Goal: Task Accomplishment & Management: Manage account settings

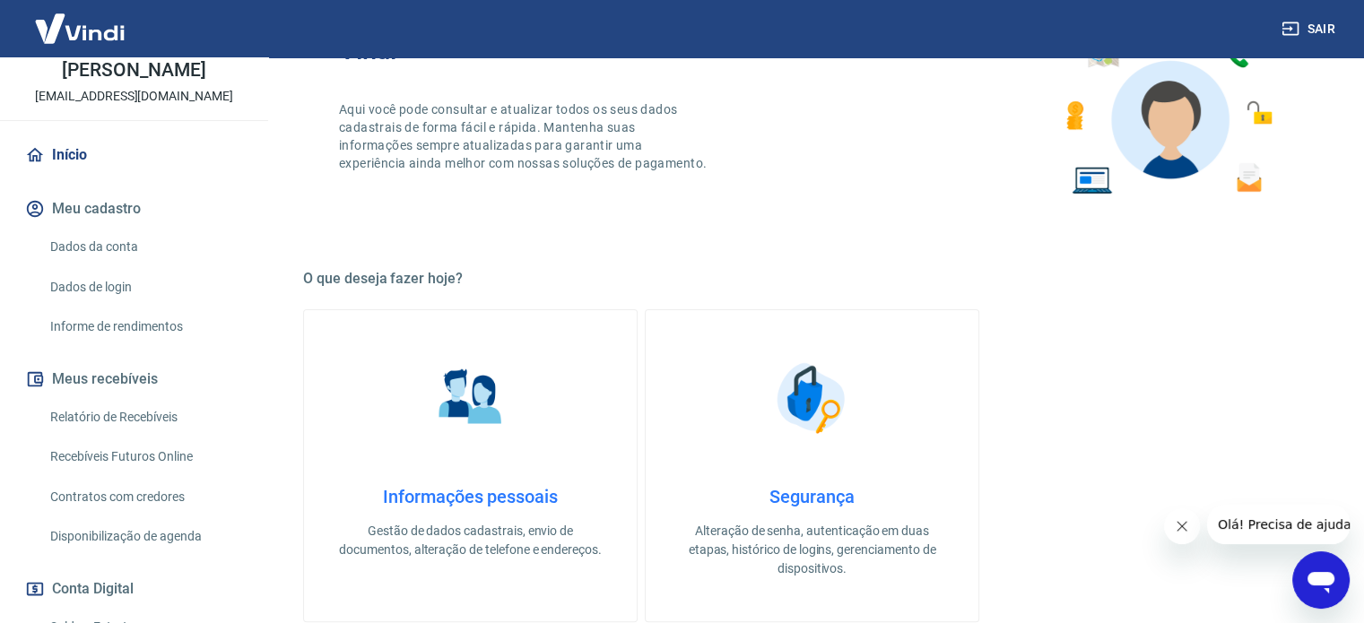
scroll to position [269, 0]
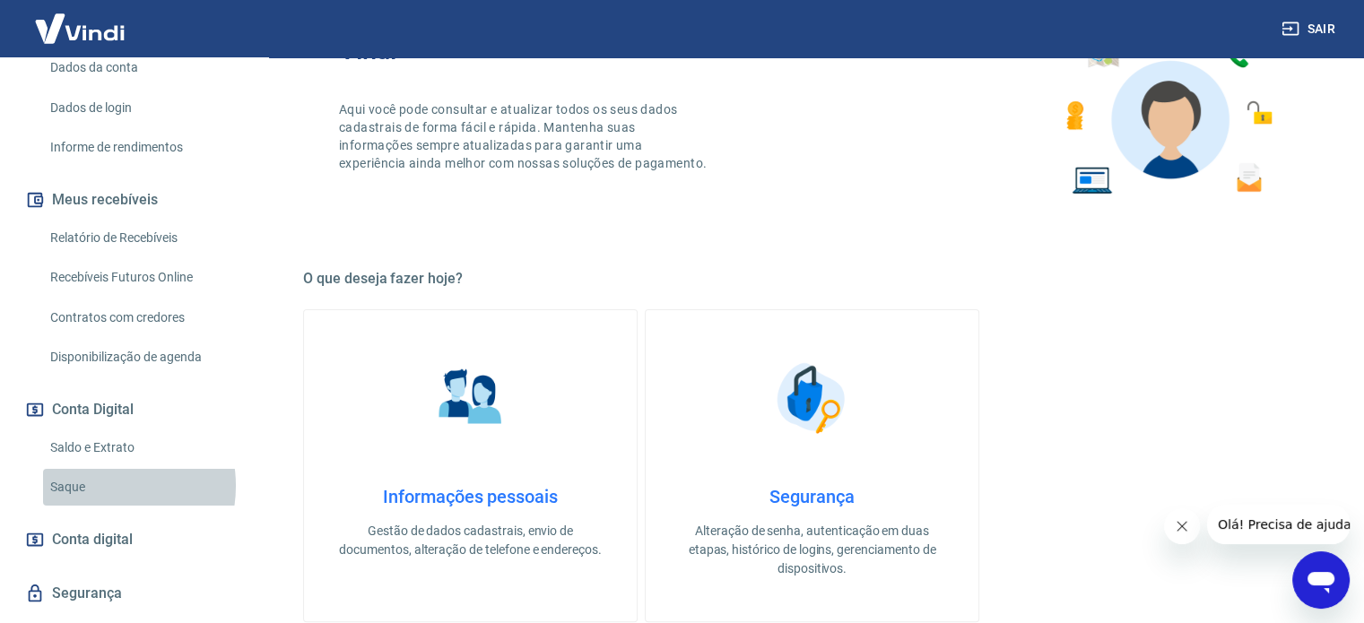
click at [100, 486] on link "Saque" at bounding box center [145, 487] width 204 height 37
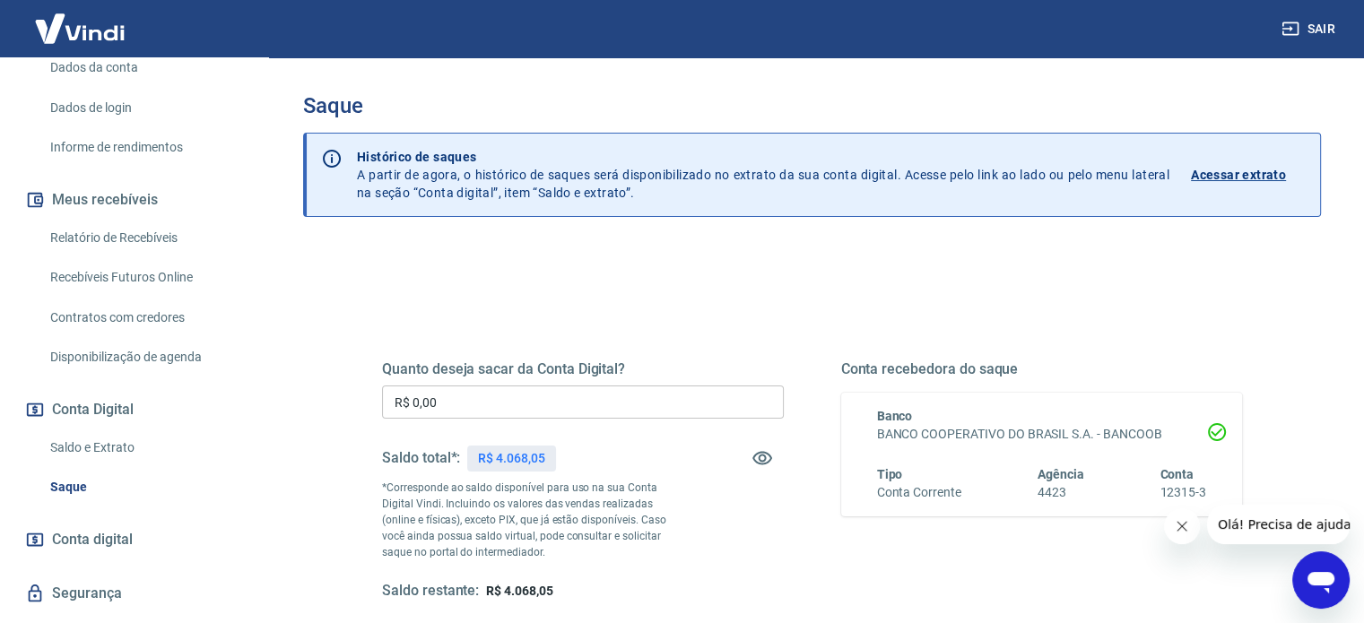
click at [536, 404] on input "R$ 0,00" at bounding box center [583, 402] width 402 height 33
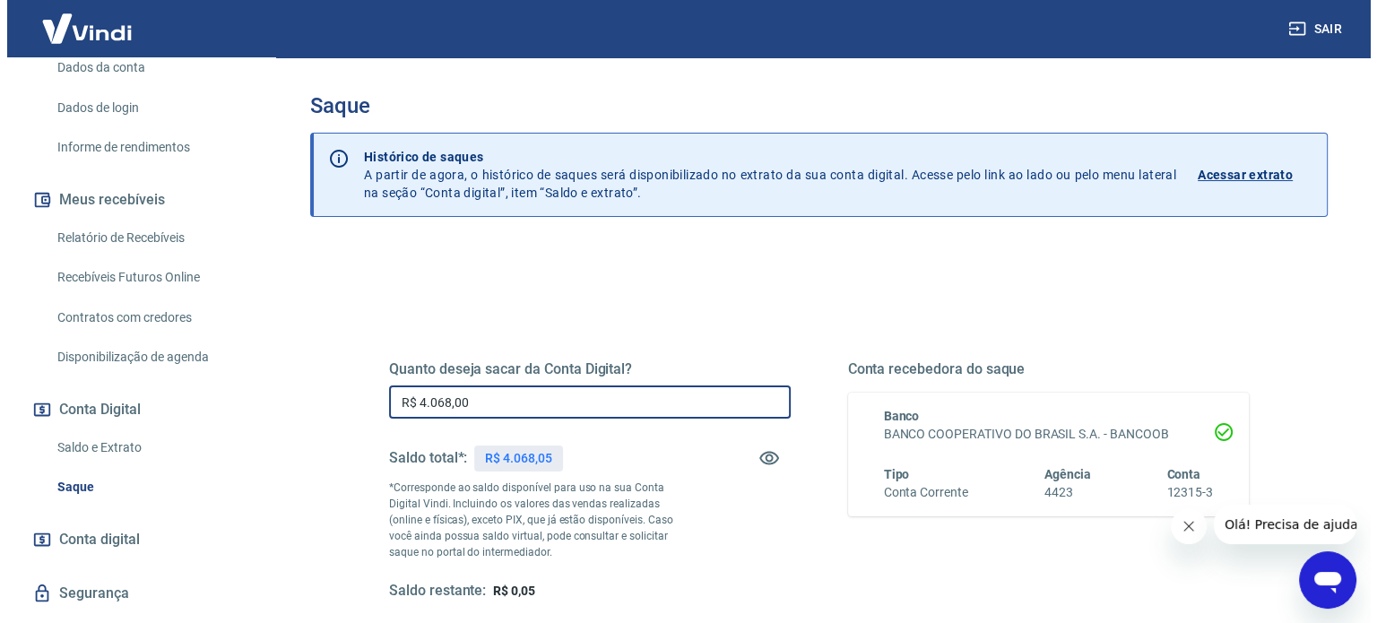
scroll to position [179, 0]
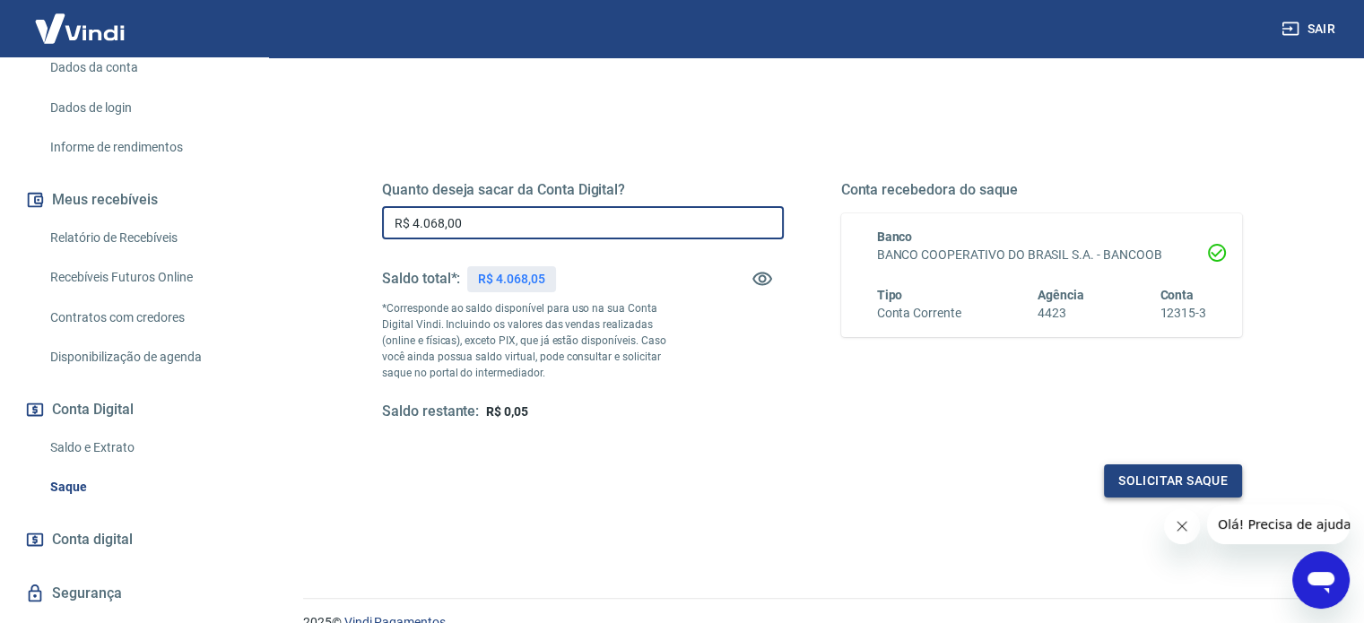
type input "R$ 4.068,00"
click at [1218, 484] on button "Solicitar saque" at bounding box center [1173, 480] width 138 height 33
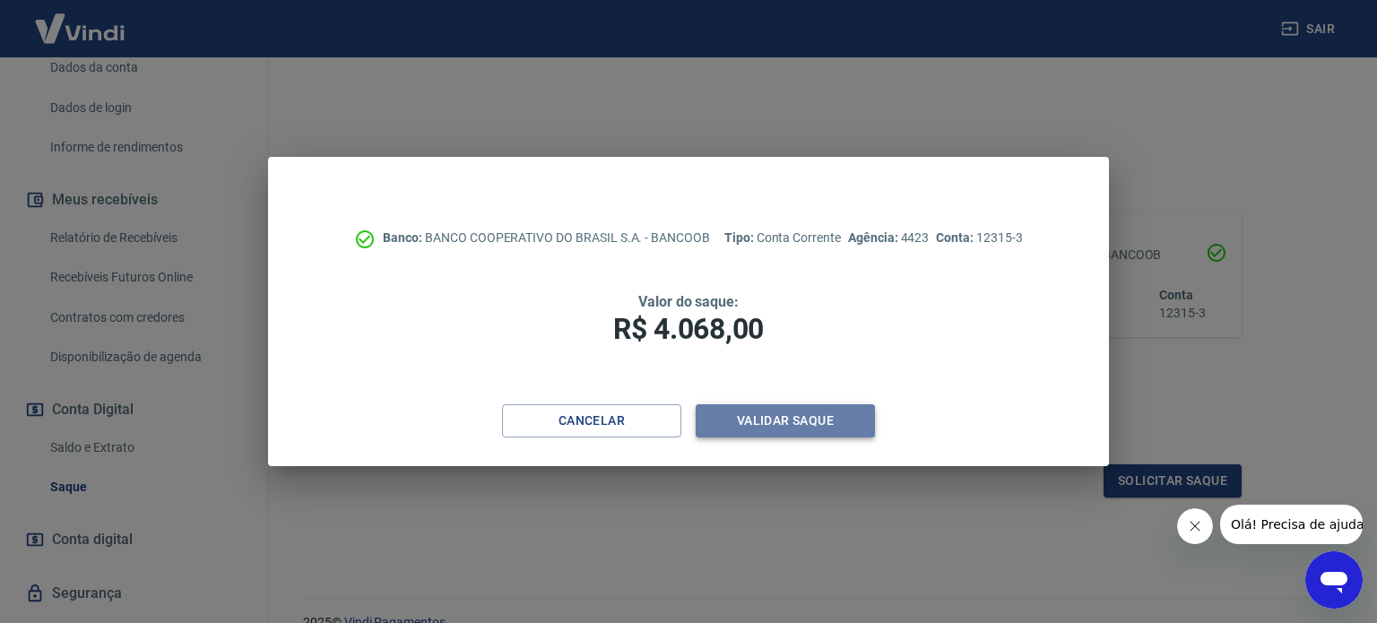
click at [828, 412] on button "Validar saque" at bounding box center [785, 420] width 179 height 33
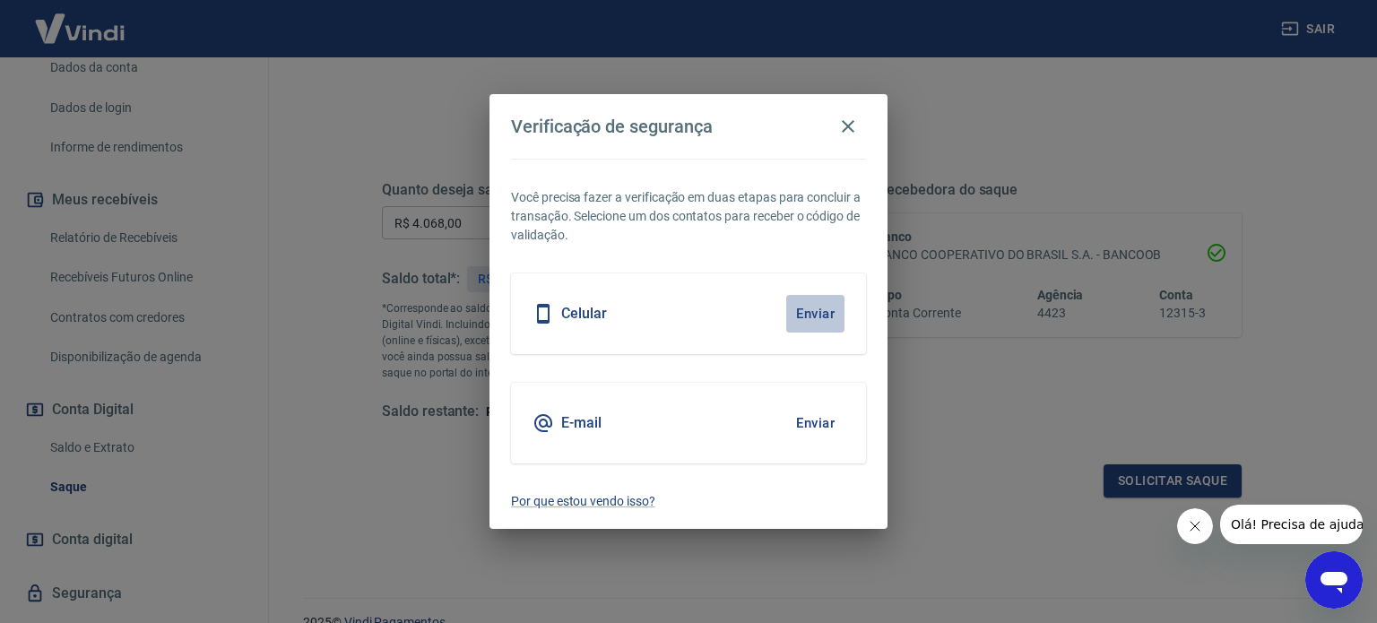
click at [810, 319] on button "Enviar" at bounding box center [815, 314] width 58 height 38
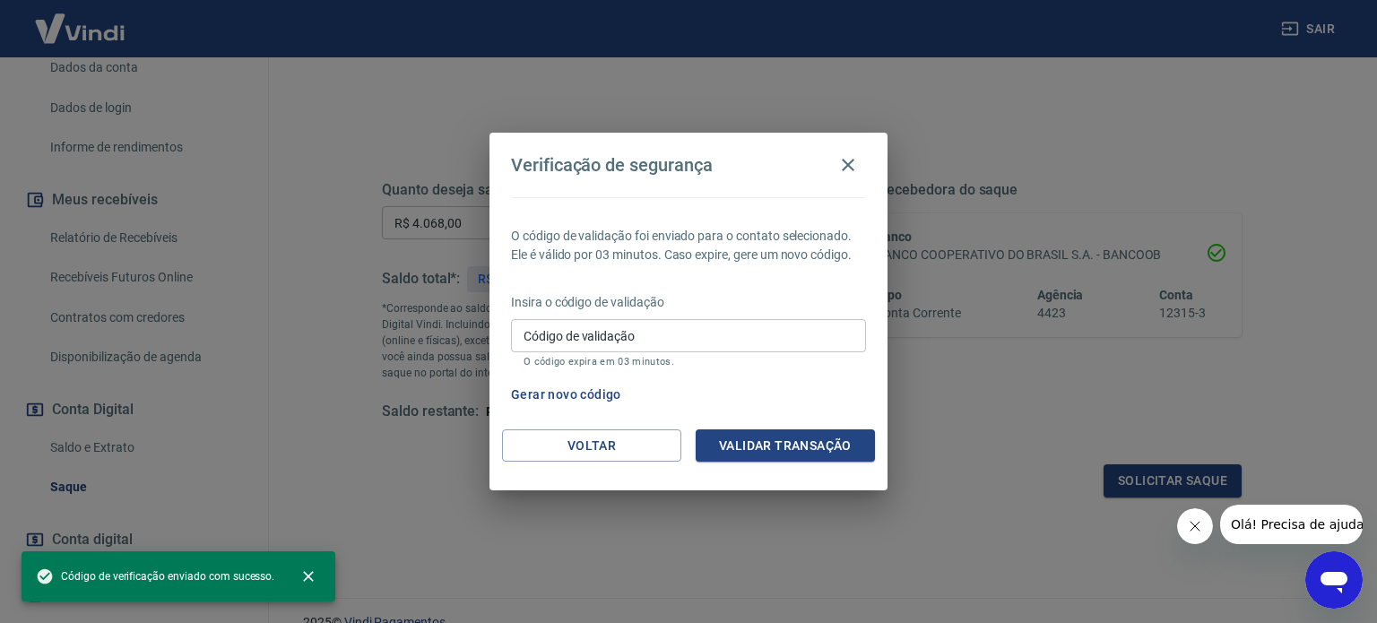
click at [748, 344] on input "Código de validação" at bounding box center [688, 335] width 355 height 33
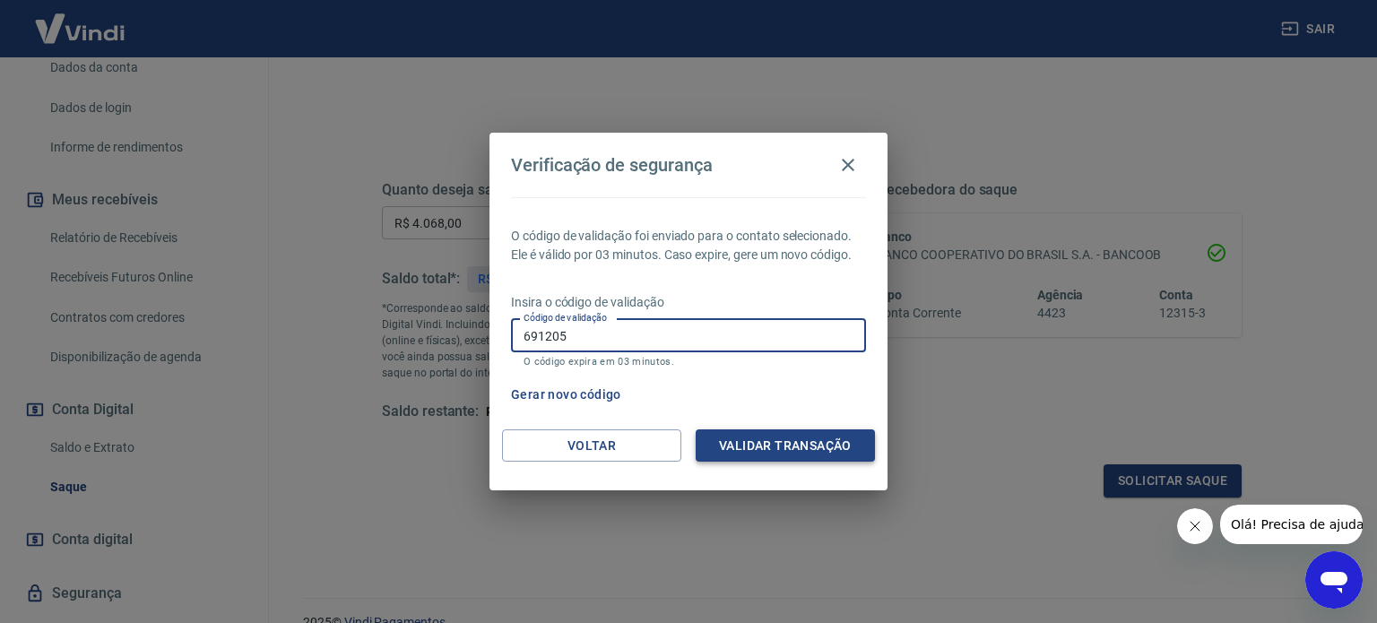
type input "691205"
click at [771, 436] on button "Validar transação" at bounding box center [785, 445] width 179 height 33
